Goal: Task Accomplishment & Management: Manage account settings

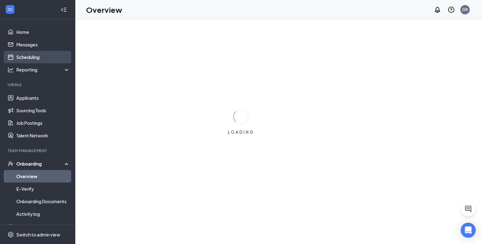
click at [51, 58] on link "Scheduling" at bounding box center [43, 57] width 54 height 13
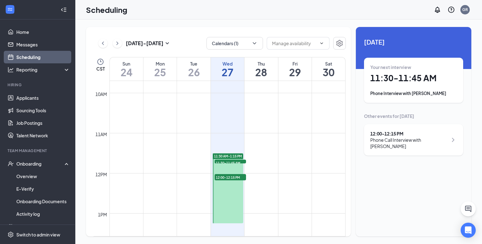
scroll to position [390, 0]
click at [51, 98] on link "Applicants" at bounding box center [43, 98] width 54 height 13
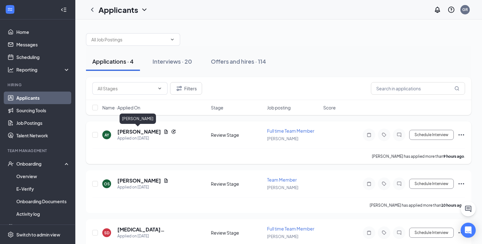
click at [142, 133] on h5 "[PERSON_NAME]" at bounding box center [139, 131] width 44 height 7
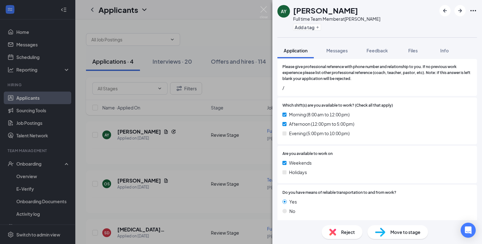
scroll to position [199, 0]
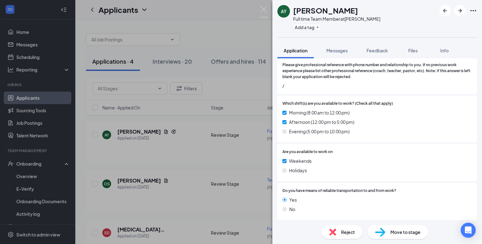
click at [338, 233] on div "Reject" at bounding box center [342, 233] width 41 height 14
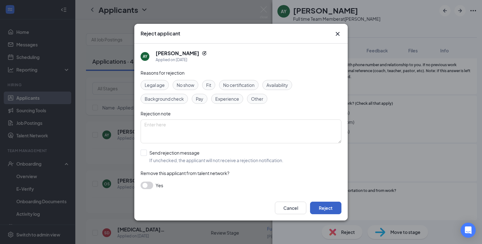
click at [329, 205] on button "Reject" at bounding box center [325, 208] width 31 height 13
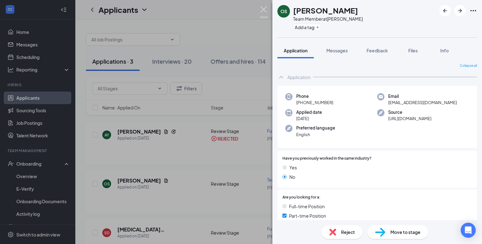
click at [267, 12] on img at bounding box center [264, 12] width 8 height 12
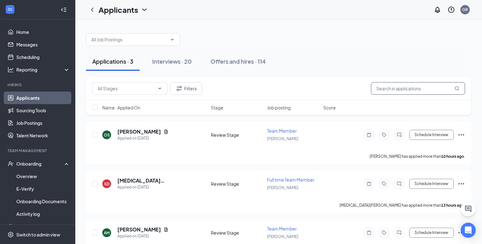
click at [416, 86] on input "text" at bounding box center [418, 88] width 94 height 13
type input "i"
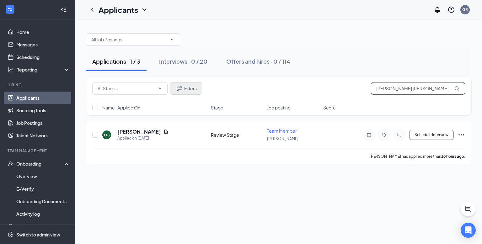
type input "[PERSON_NAME] [PERSON_NAME]"
click at [198, 88] on button "Filters" at bounding box center [186, 88] width 32 height 13
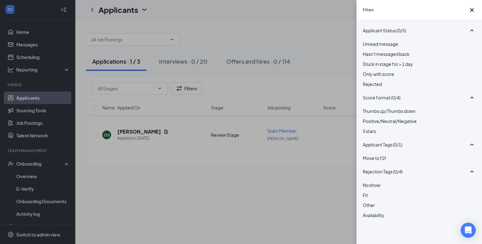
click at [382, 87] on span "Rejected" at bounding box center [372, 84] width 19 height 6
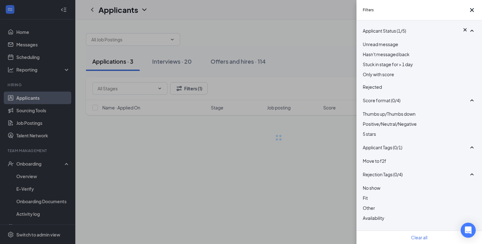
click at [293, 87] on div "Filters Applicant Status (1/5) Unread message Hasn't messaged back Stuck in sta…" at bounding box center [241, 122] width 482 height 244
click at [318, 62] on div "Filters Applicant Status (1/5) Unread message Hasn't messaged back Stuck in sta…" at bounding box center [241, 122] width 482 height 244
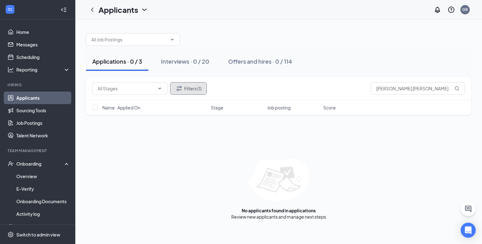
click at [196, 90] on button "Filters (1)" at bounding box center [188, 88] width 37 height 13
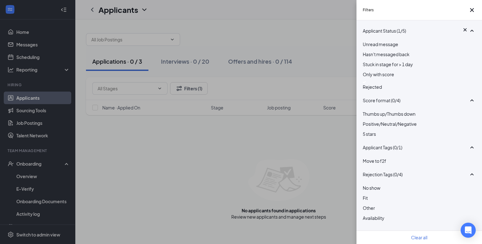
click at [366, 84] on img at bounding box center [364, 82] width 3 height 3
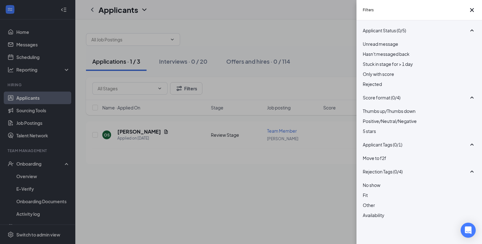
click at [301, 81] on div "Filters Applicant Status (0/5) Unread message Hasn't messaged back Stuck in sta…" at bounding box center [241, 122] width 482 height 244
click at [335, 55] on div "Filters Applicant Status (0/5) Unread message Hasn't messaged back Stuck in sta…" at bounding box center [241, 122] width 482 height 244
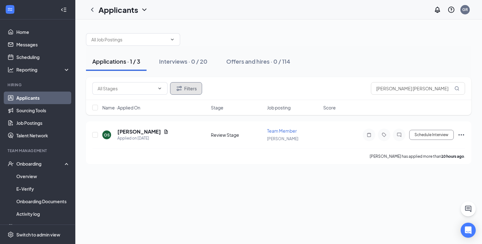
click at [191, 94] on button "Filters" at bounding box center [186, 88] width 32 height 13
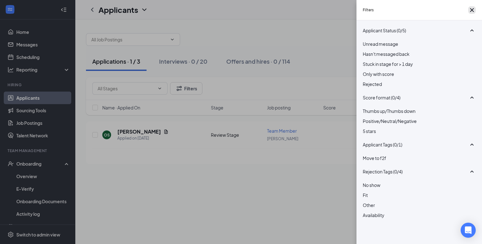
click at [471, 12] on icon "Cross" at bounding box center [473, 10] width 4 height 4
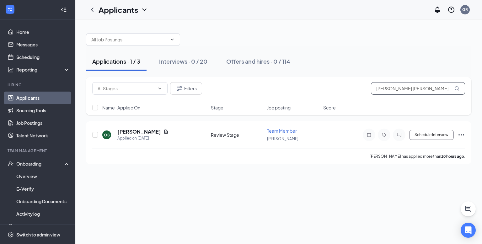
click at [408, 90] on input "[PERSON_NAME] [PERSON_NAME]" at bounding box center [418, 88] width 94 height 13
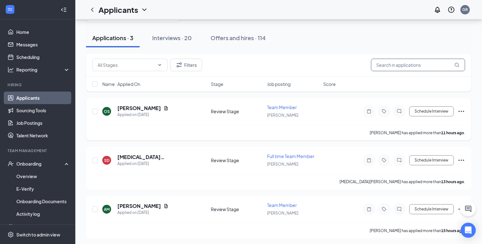
scroll to position [24, 0]
click at [138, 159] on h5 "[MEDICAL_DATA][PERSON_NAME]" at bounding box center [155, 157] width 77 height 7
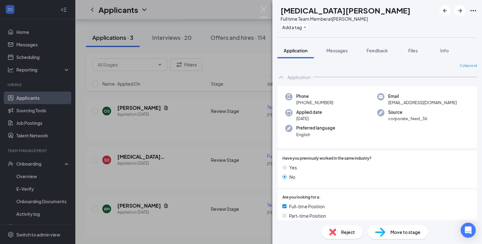
scroll to position [265, 0]
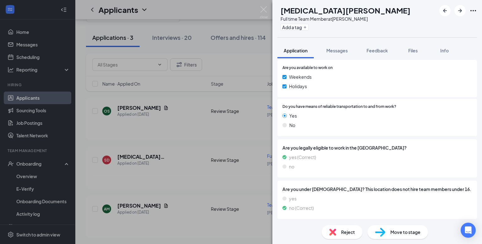
click at [346, 231] on span "Reject" at bounding box center [348, 232] width 14 height 7
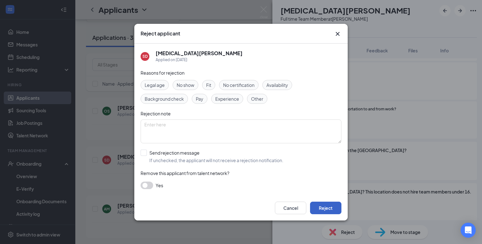
click at [337, 207] on button "Reject" at bounding box center [325, 208] width 31 height 13
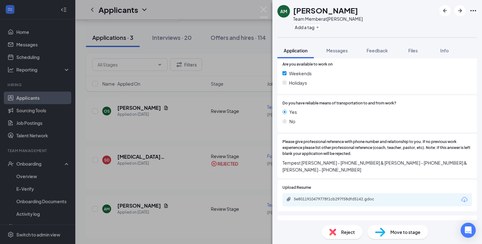
scroll to position [232, 0]
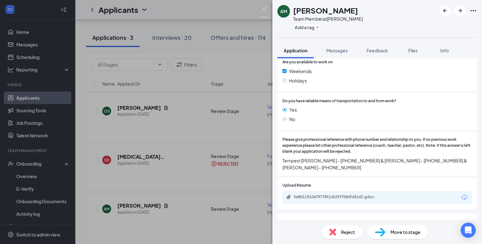
click at [403, 232] on span "Move to stage" at bounding box center [406, 232] width 30 height 7
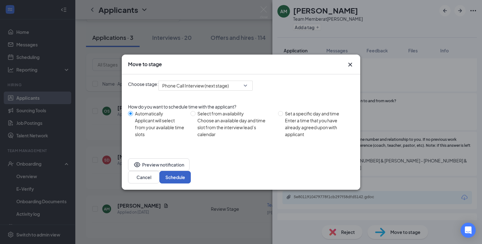
click at [191, 171] on button "Schedule" at bounding box center [175, 177] width 31 height 13
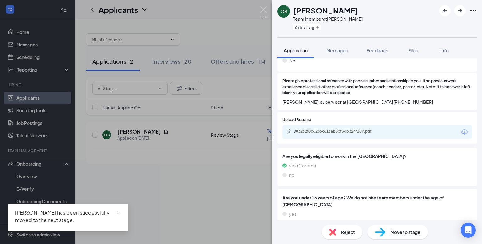
scroll to position [299, 0]
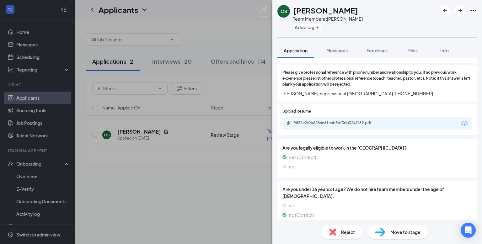
click at [392, 227] on div "Move to stage" at bounding box center [398, 233] width 61 height 14
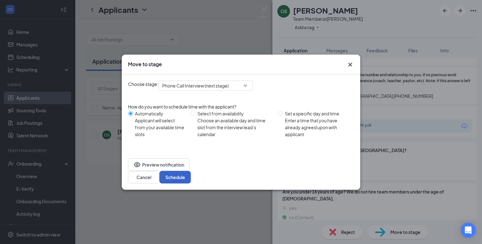
click at [191, 171] on button "Schedule" at bounding box center [175, 177] width 31 height 13
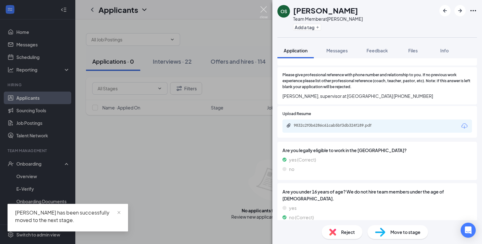
click at [262, 12] on img at bounding box center [264, 12] width 8 height 12
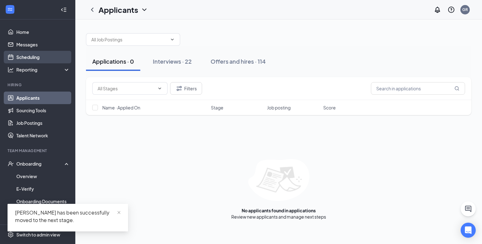
click at [46, 59] on link "Scheduling" at bounding box center [43, 57] width 54 height 13
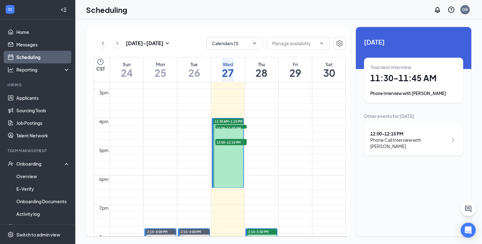
scroll to position [427, 0]
